Goal: Task Accomplishment & Management: Use online tool/utility

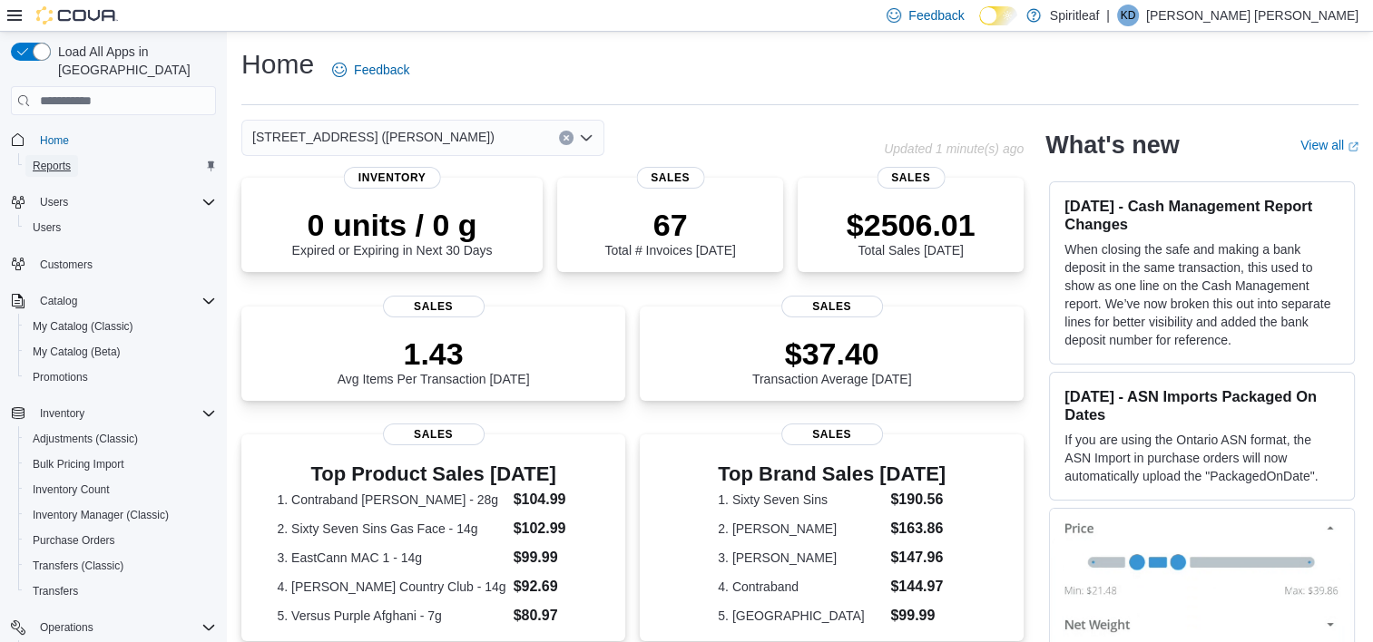
click at [48, 159] on span "Reports" at bounding box center [52, 166] width 38 height 15
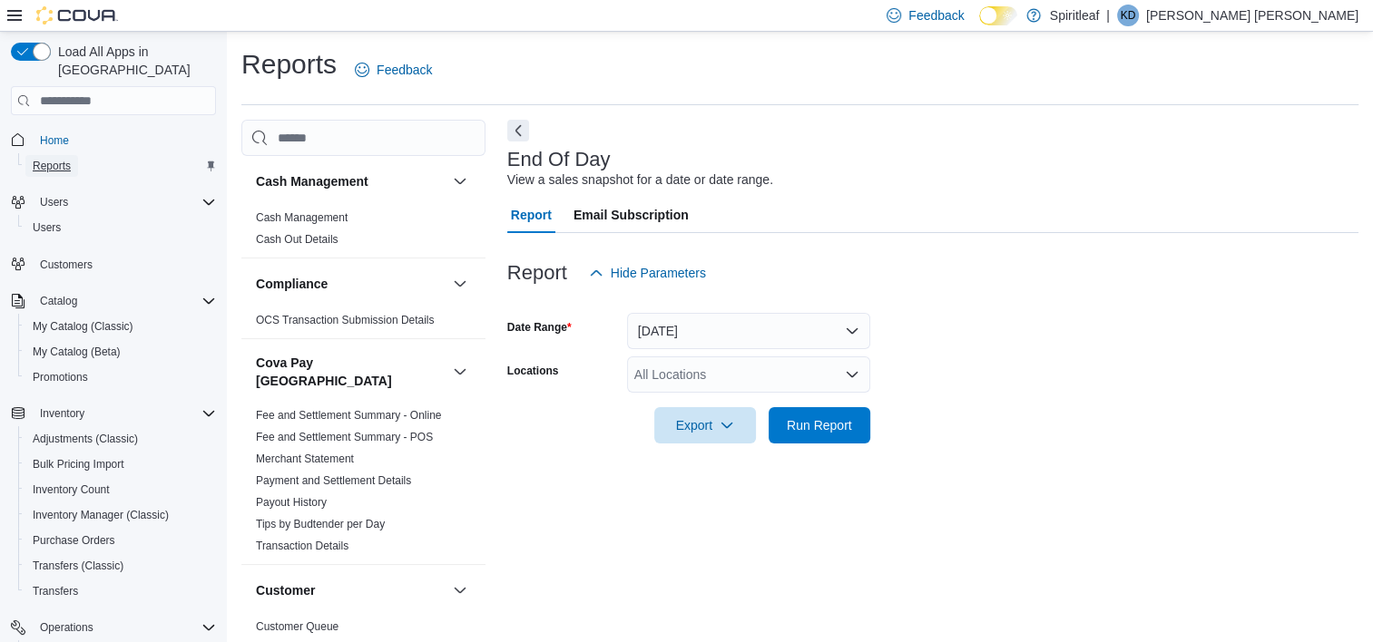
scroll to position [10, 0]
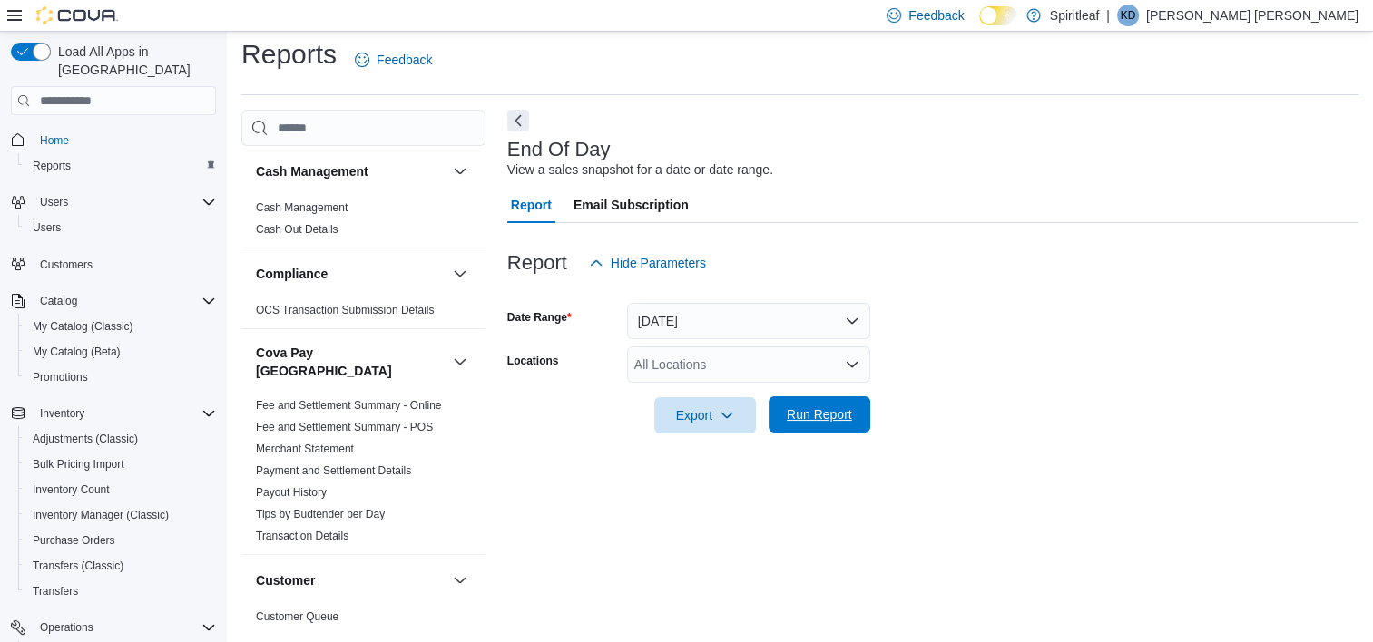
click at [806, 408] on span "Run Report" at bounding box center [819, 415] width 65 height 18
